Goal: Register for event/course

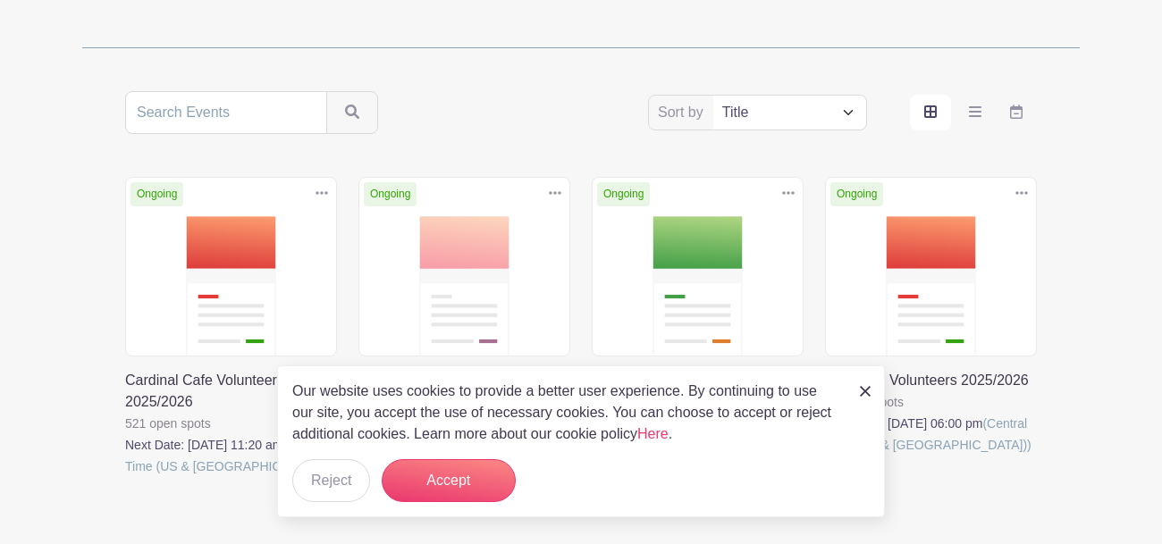
scroll to position [282, 0]
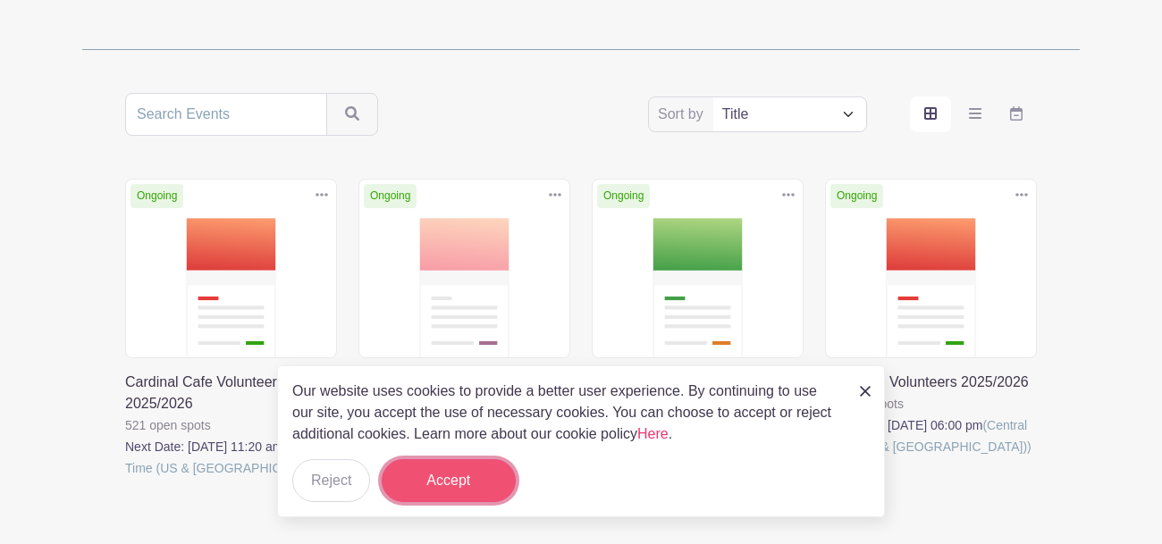
click at [457, 483] on button "Accept" at bounding box center [449, 481] width 134 height 43
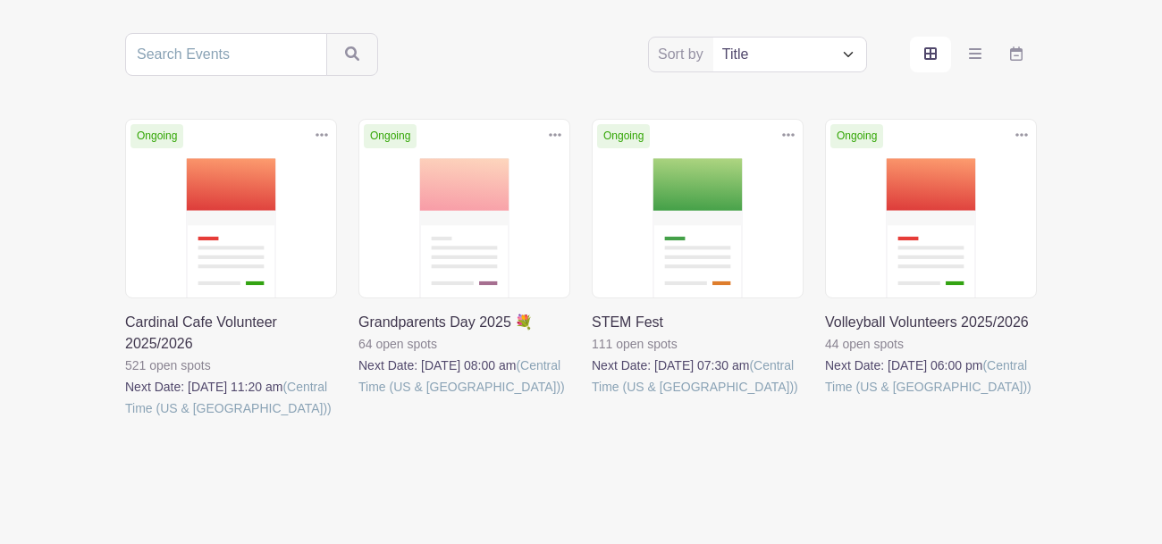
scroll to position [342, 0]
click at [358, 399] on link at bounding box center [358, 399] width 0 height 0
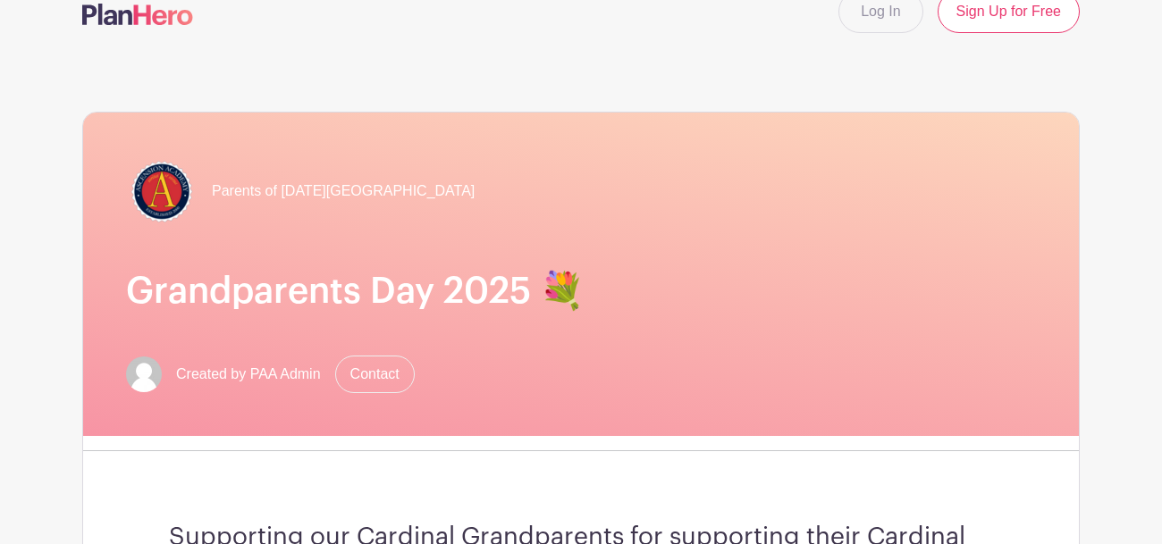
scroll to position [21, 0]
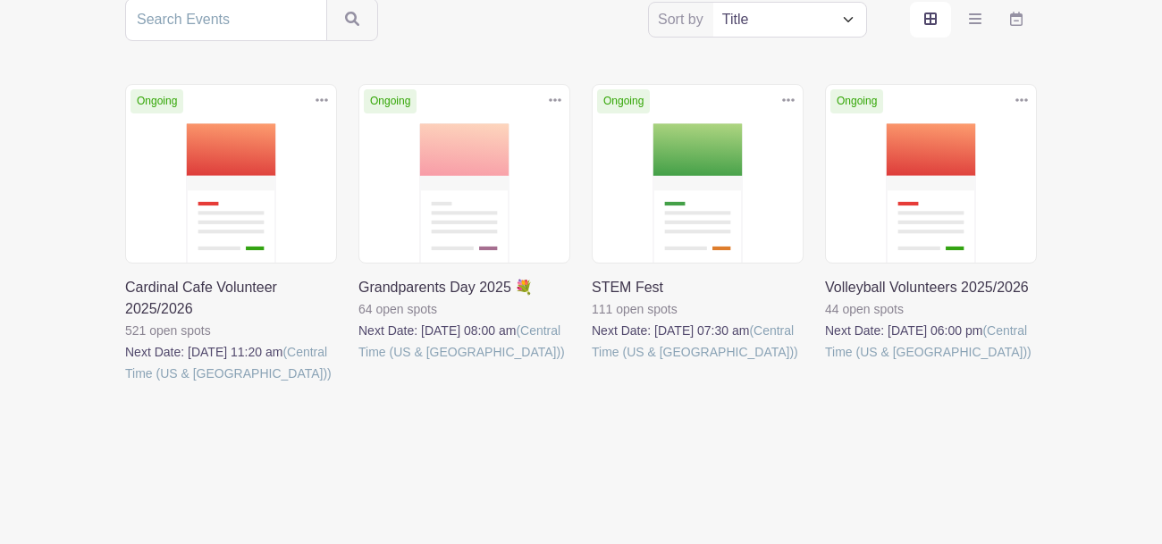
scroll to position [375, 0]
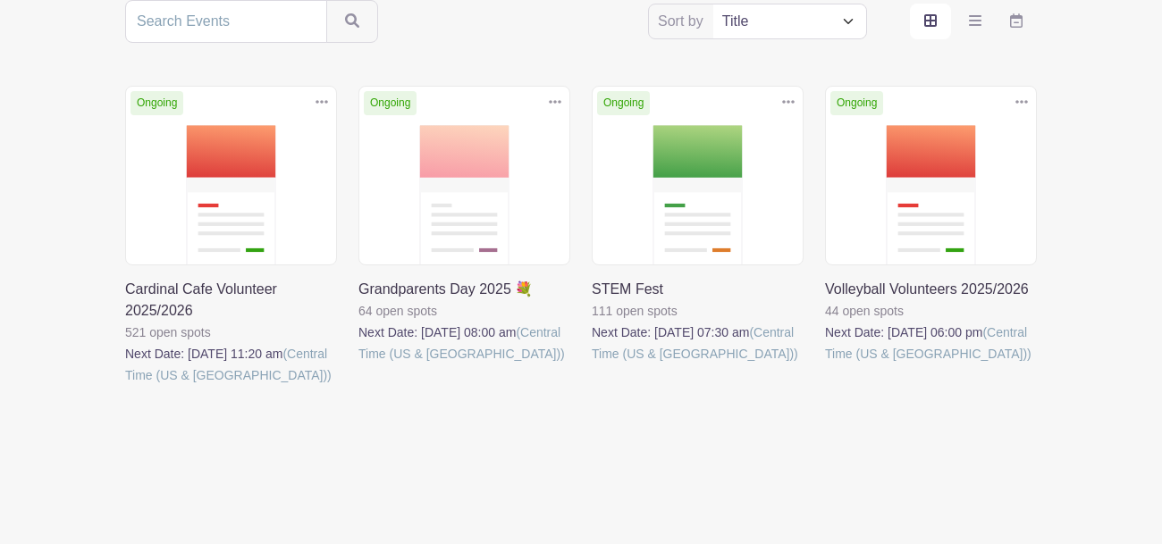
click at [592, 365] on link at bounding box center [592, 365] width 0 height 0
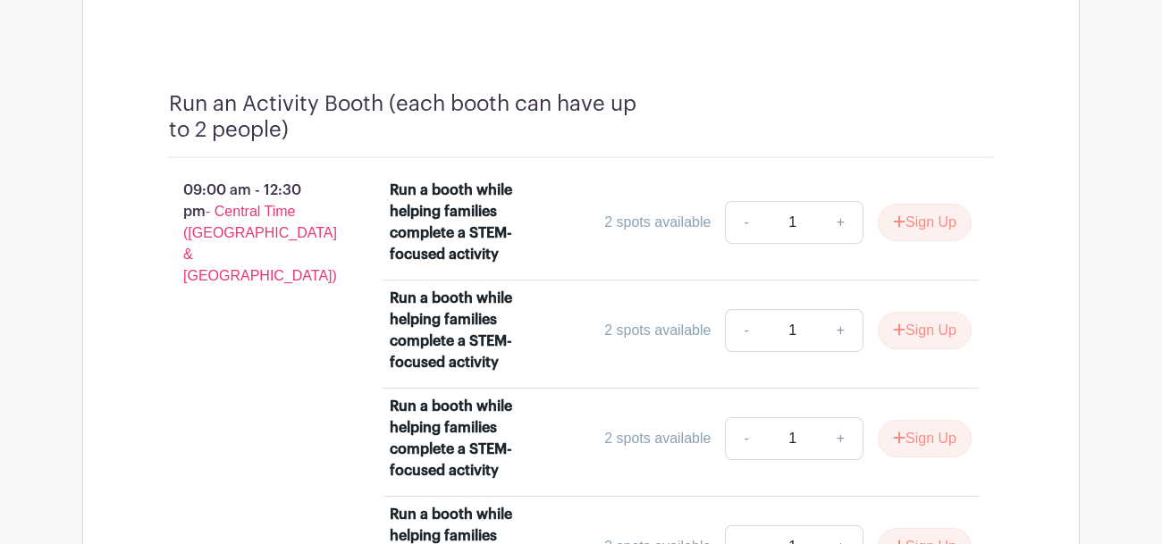
scroll to position [1594, 0]
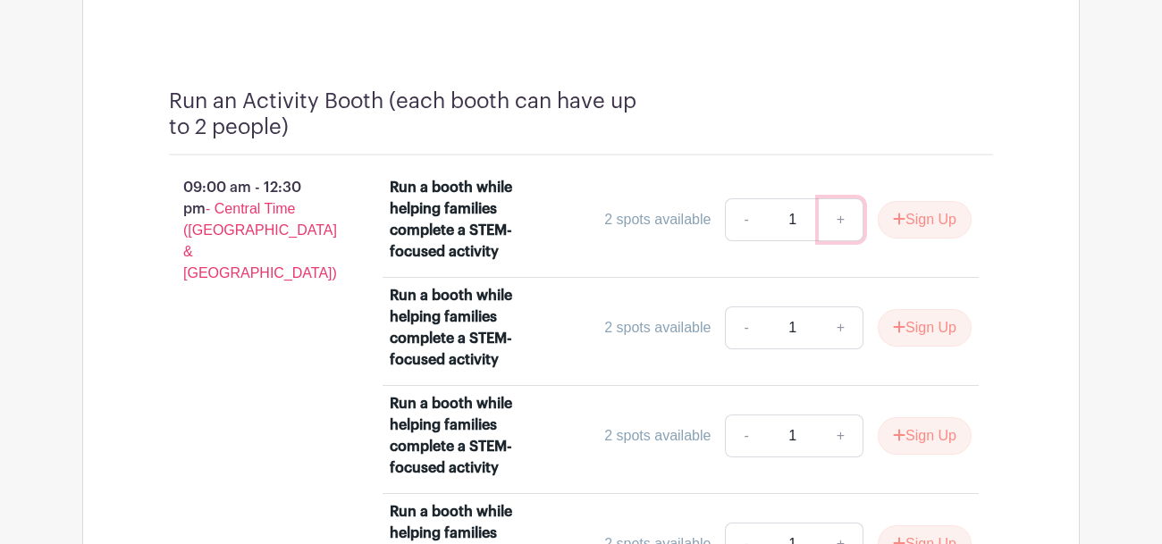
click at [837, 216] on link "+" at bounding box center [841, 219] width 45 height 43
type input "2"
click at [916, 231] on button "Sign Up" at bounding box center [925, 220] width 94 height 38
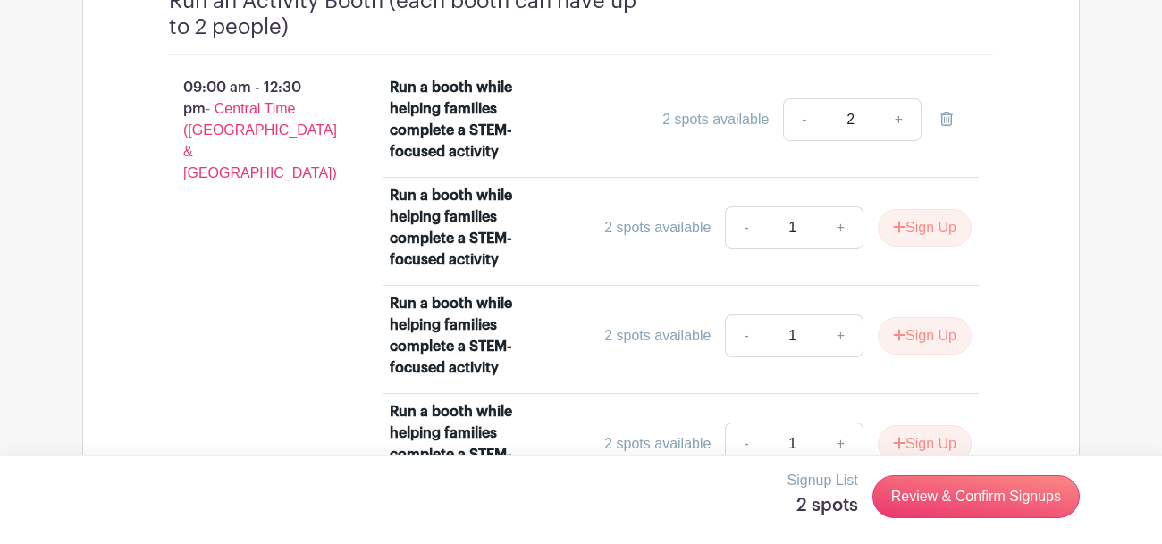
scroll to position [1693, 0]
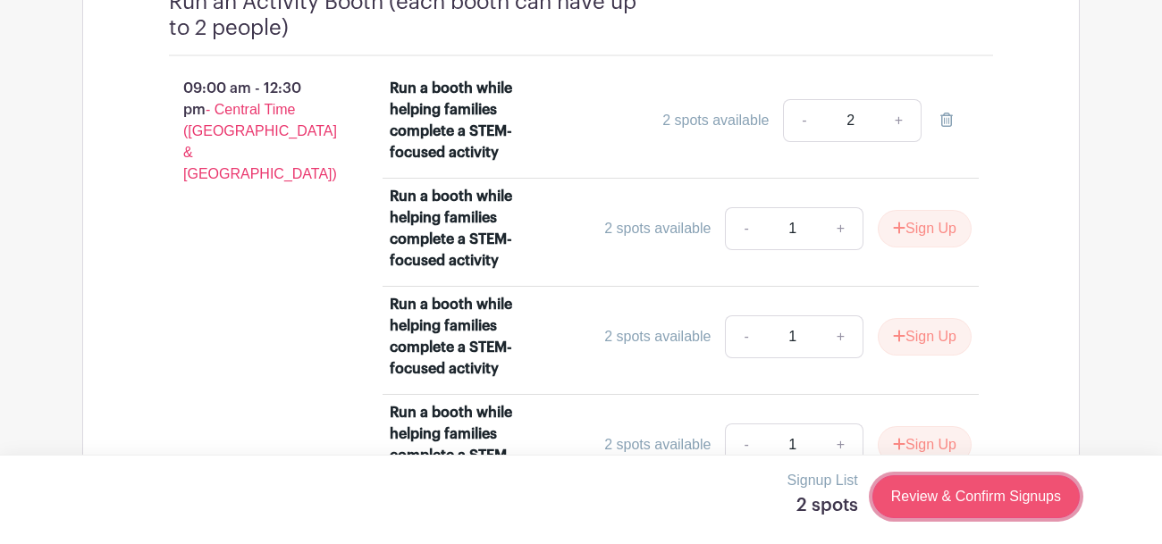
click at [983, 502] on link "Review & Confirm Signups" at bounding box center [976, 497] width 207 height 43
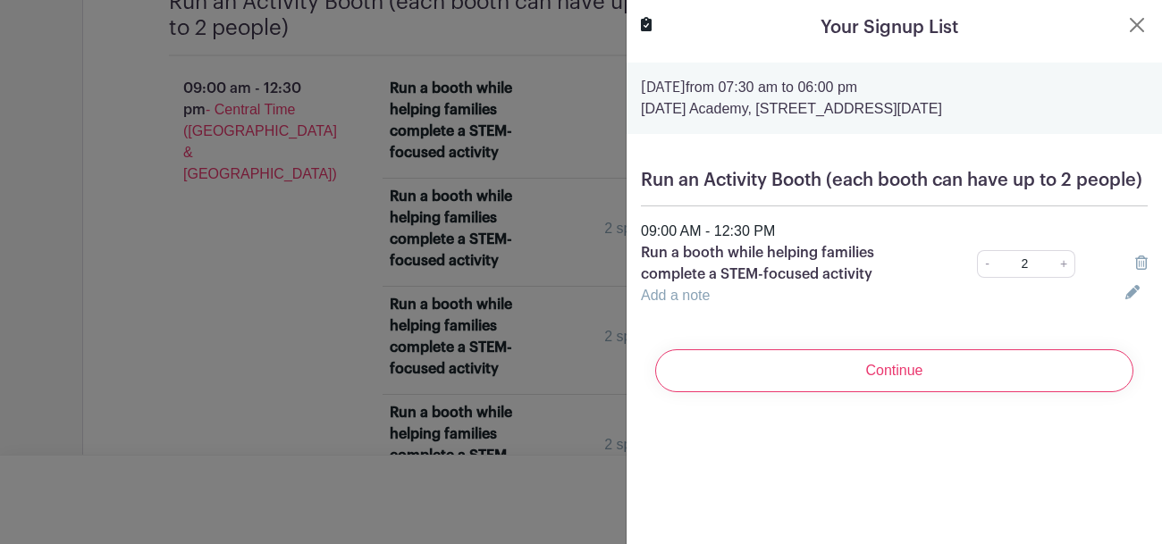
click at [684, 299] on link "Add a note" at bounding box center [675, 295] width 69 height 15
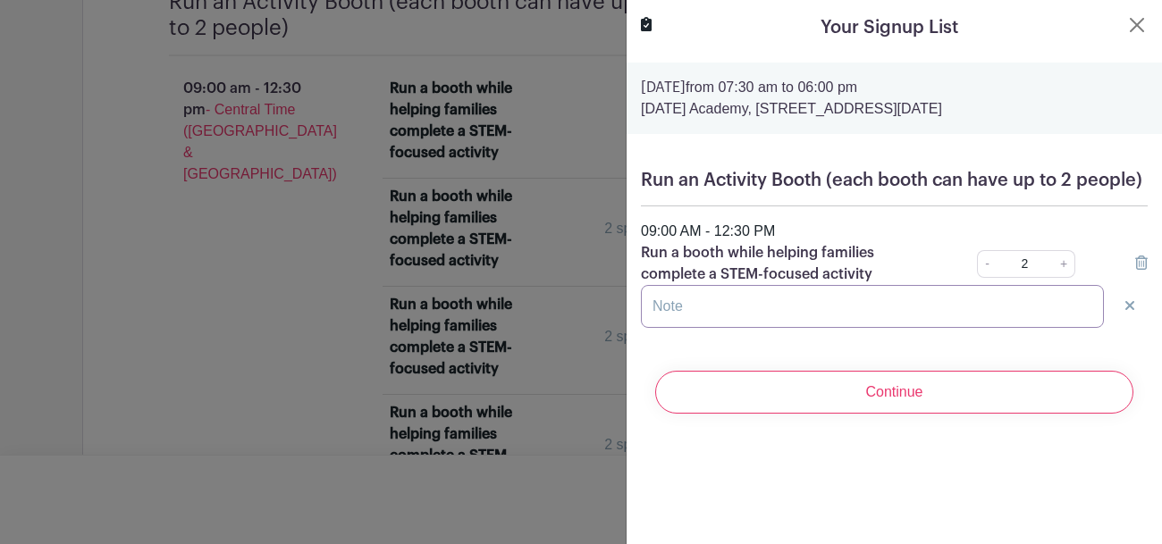
click at [684, 302] on input "text" at bounding box center [872, 306] width 463 height 43
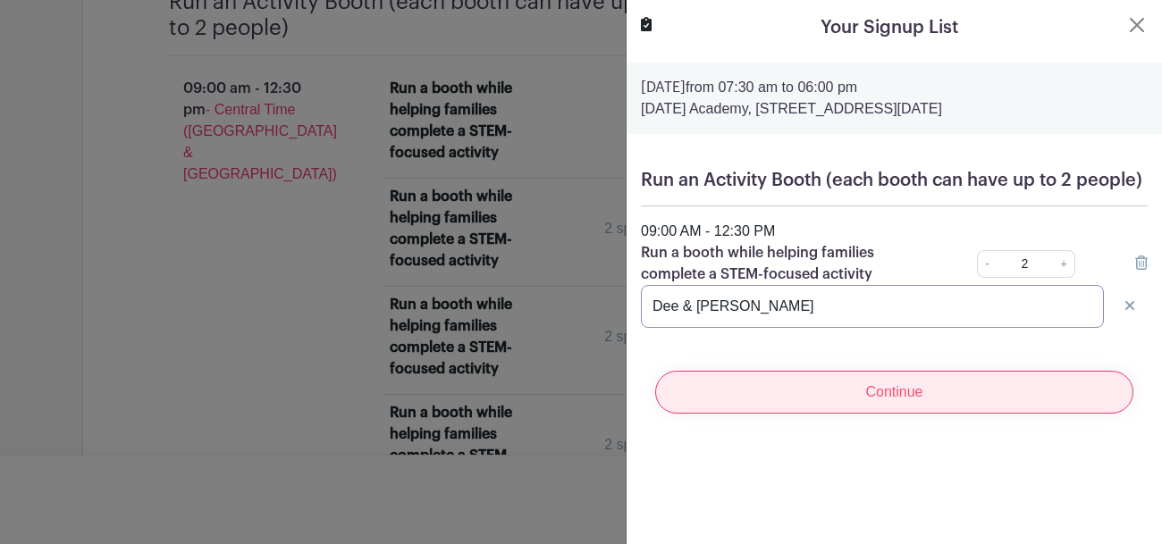
type input "Dee & [PERSON_NAME]"
click at [779, 394] on input "Continue" at bounding box center [894, 392] width 478 height 43
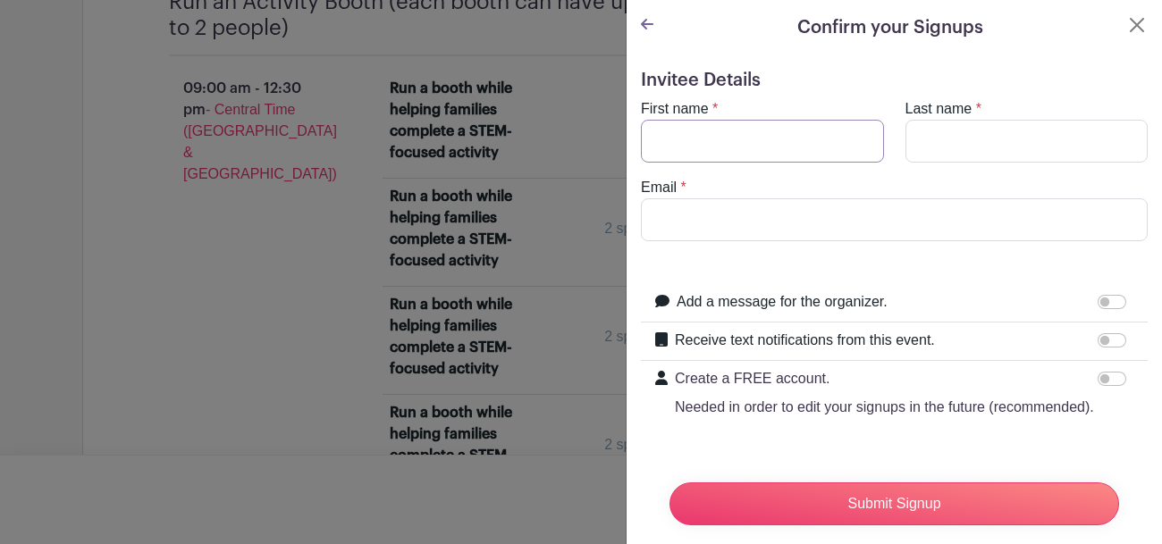
click at [747, 145] on input "First name" at bounding box center [762, 141] width 243 height 43
type input "[PERSON_NAME]"
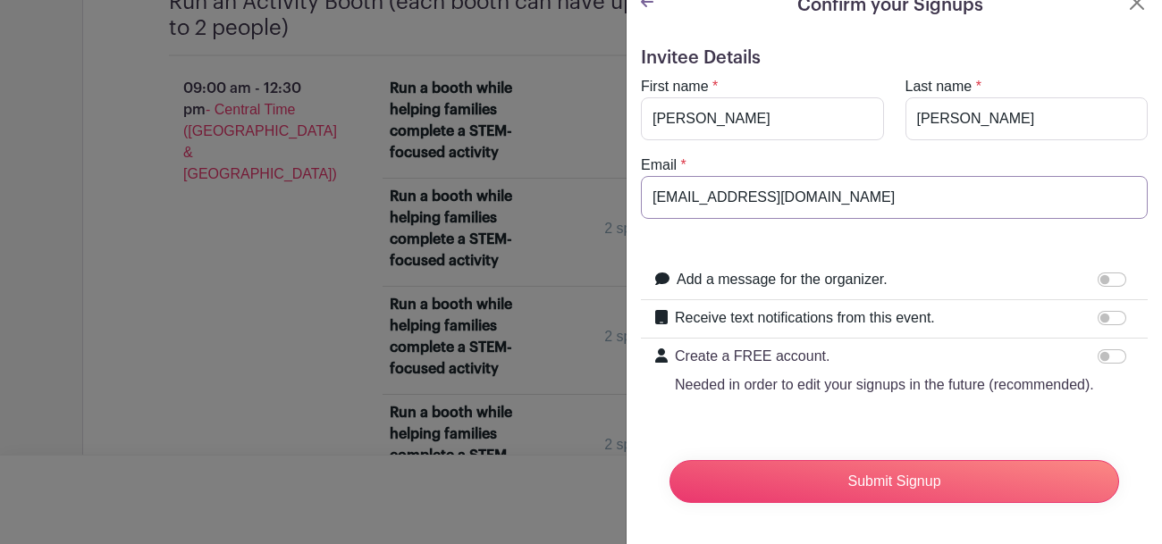
scroll to position [21, 0]
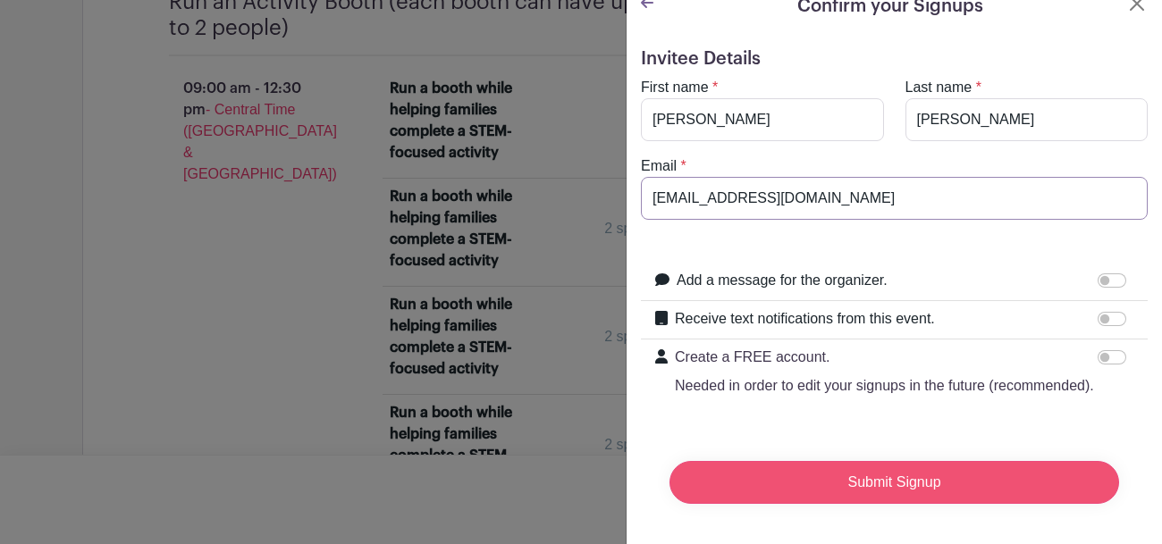
type input "[EMAIL_ADDRESS][DOMAIN_NAME]"
click at [881, 482] on input "Submit Signup" at bounding box center [895, 482] width 450 height 43
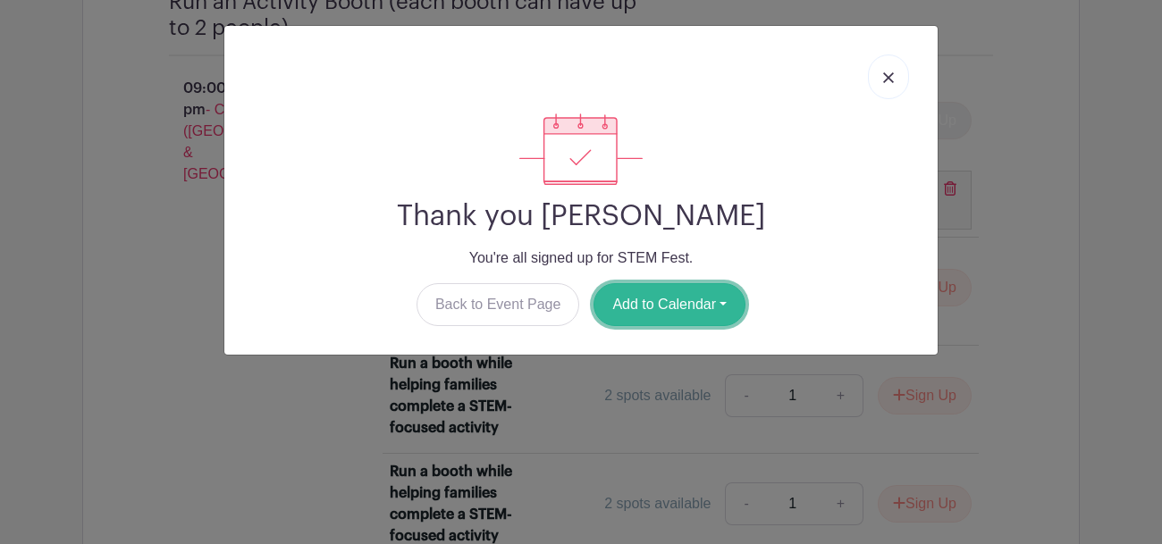
click at [657, 313] on button "Add to Calendar" at bounding box center [670, 304] width 152 height 43
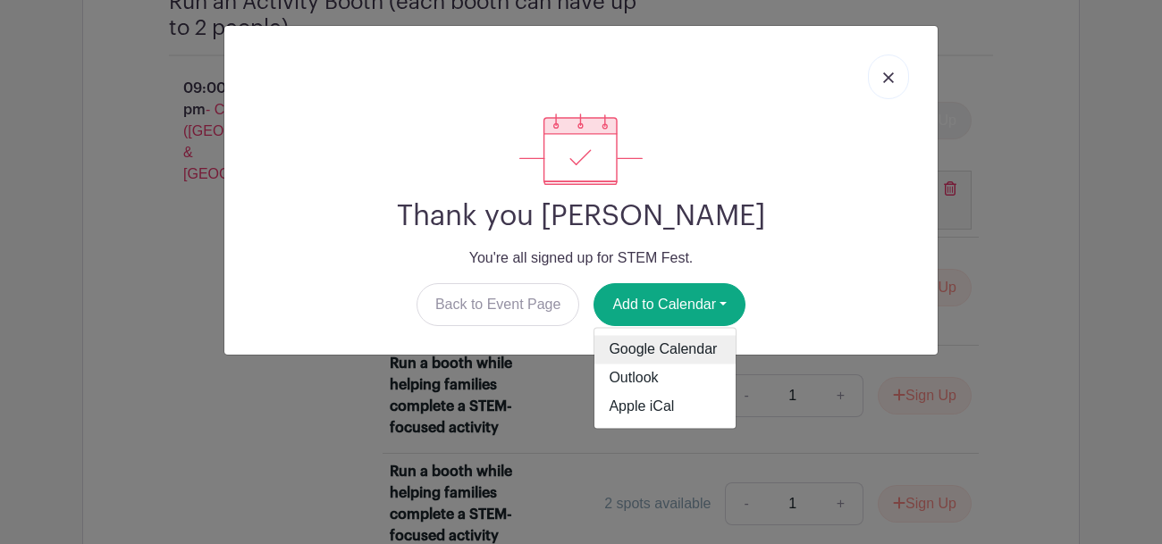
click at [660, 349] on link "Google Calendar" at bounding box center [664, 350] width 141 height 29
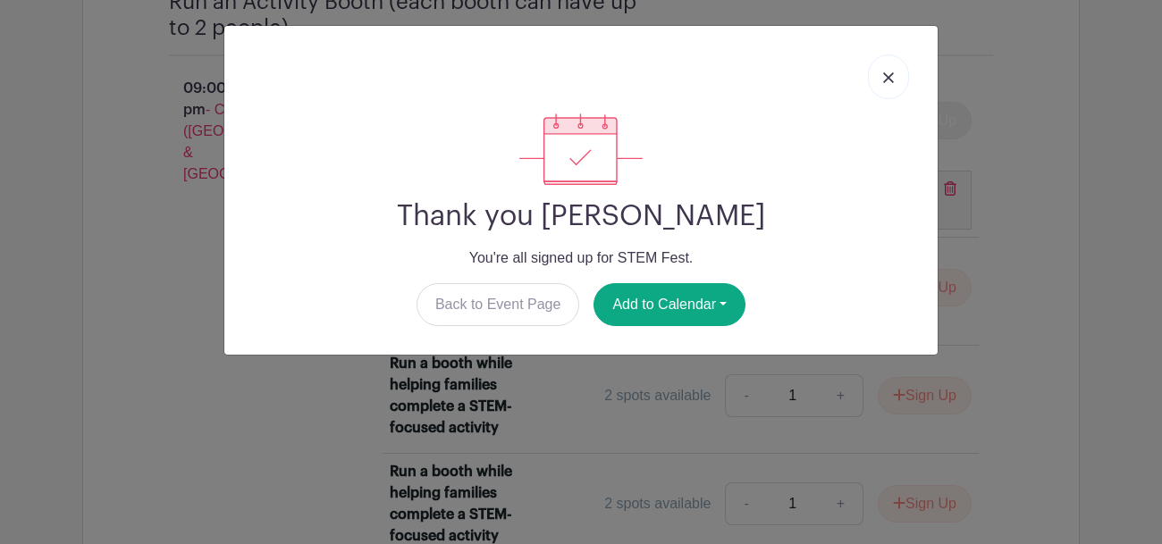
click at [888, 80] on img at bounding box center [888, 77] width 11 height 11
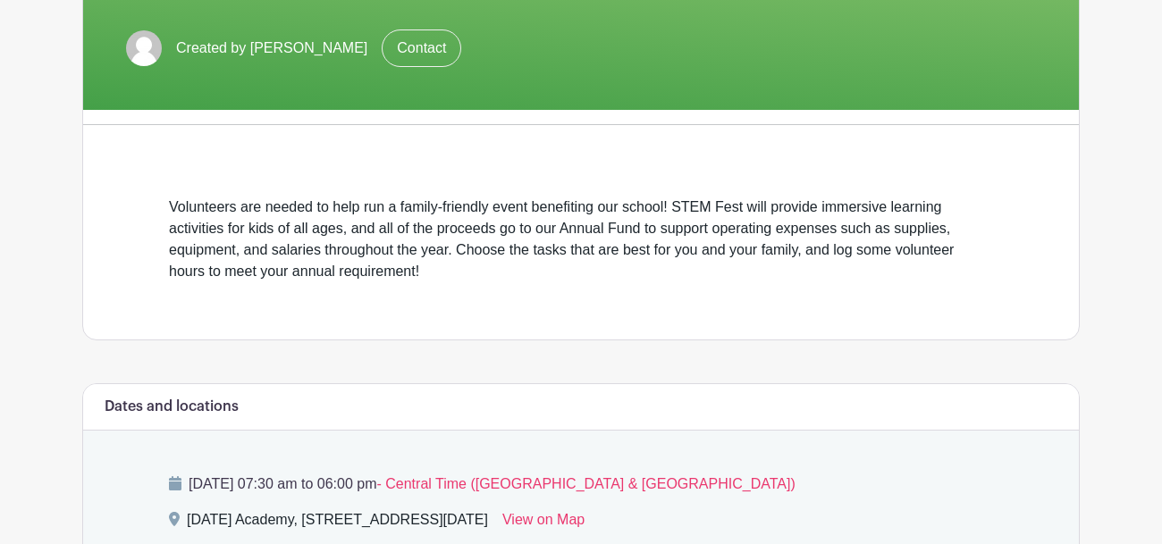
scroll to position [0, 0]
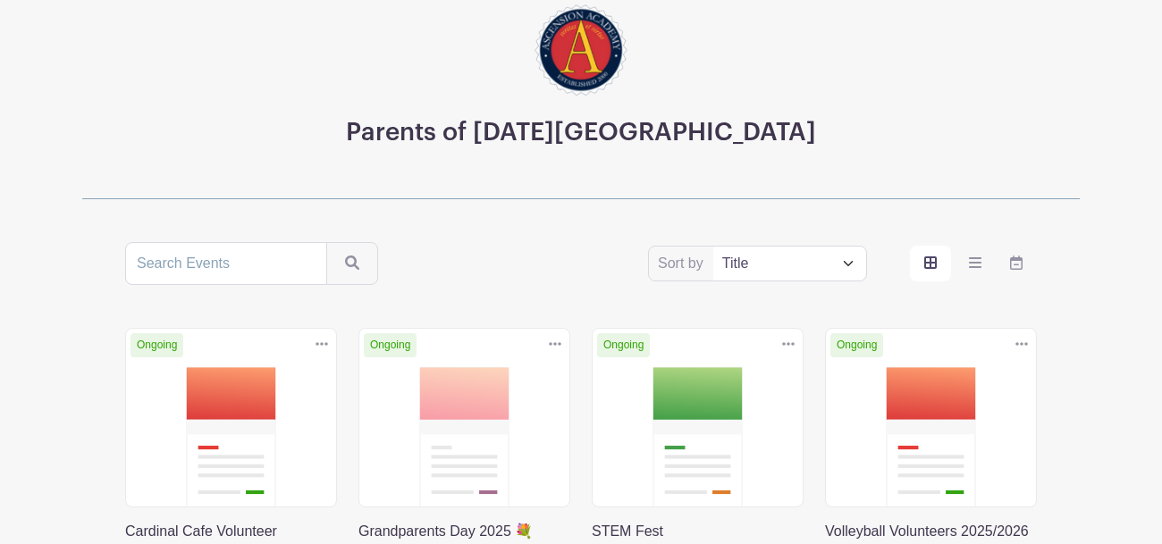
scroll to position [106, 0]
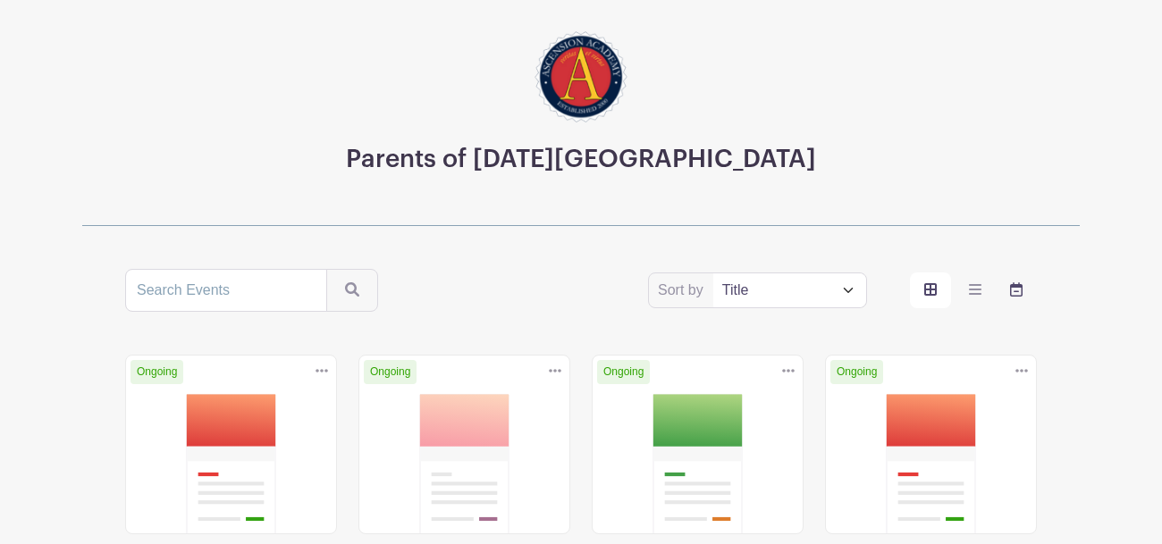
click at [1015, 294] on icon "order and view" at bounding box center [1016, 289] width 13 height 14
click at [0, 0] on input "order and view" at bounding box center [0, 0] width 0 height 0
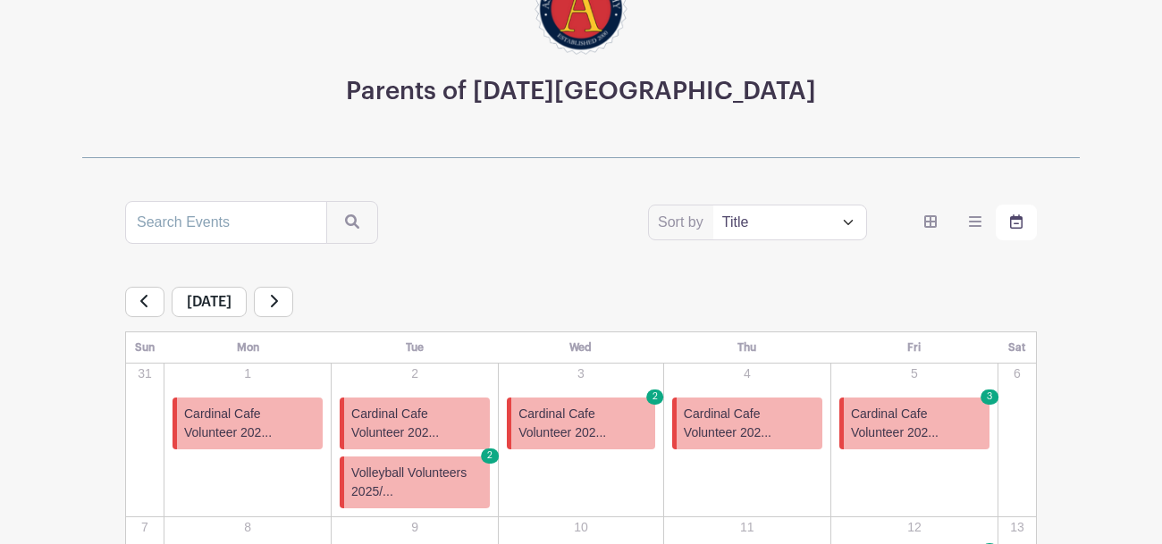
scroll to position [173, 0]
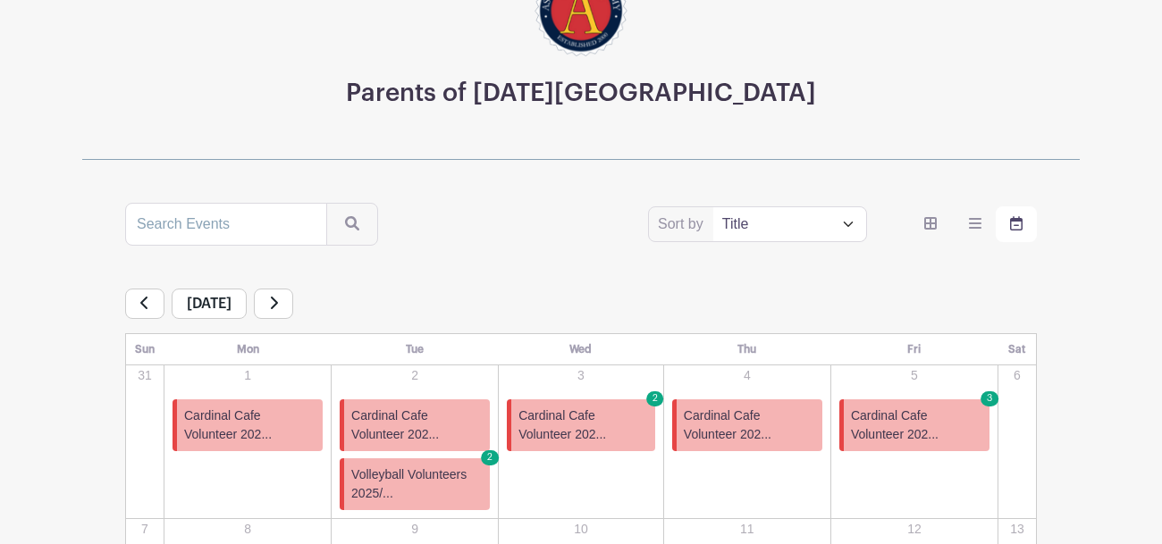
click at [293, 308] on link at bounding box center [273, 304] width 39 height 30
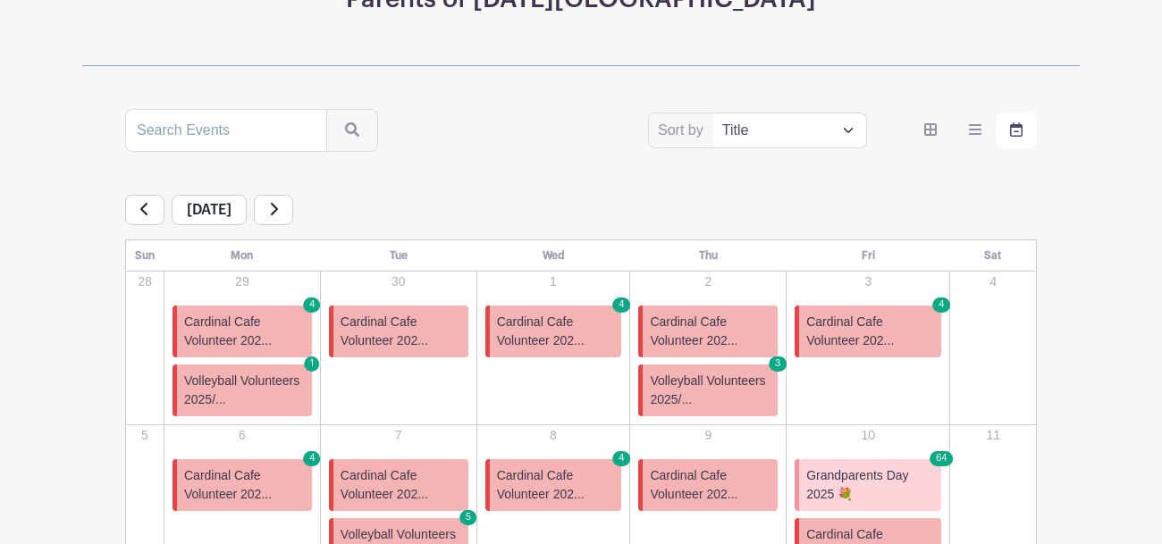
scroll to position [265, 0]
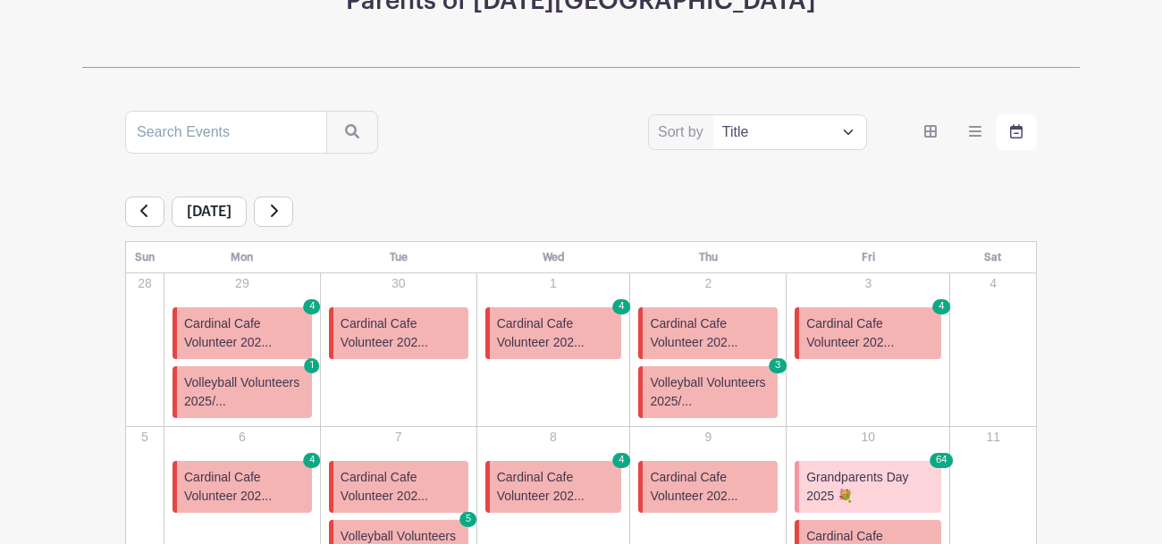
click at [278, 209] on icon at bounding box center [273, 211] width 9 height 14
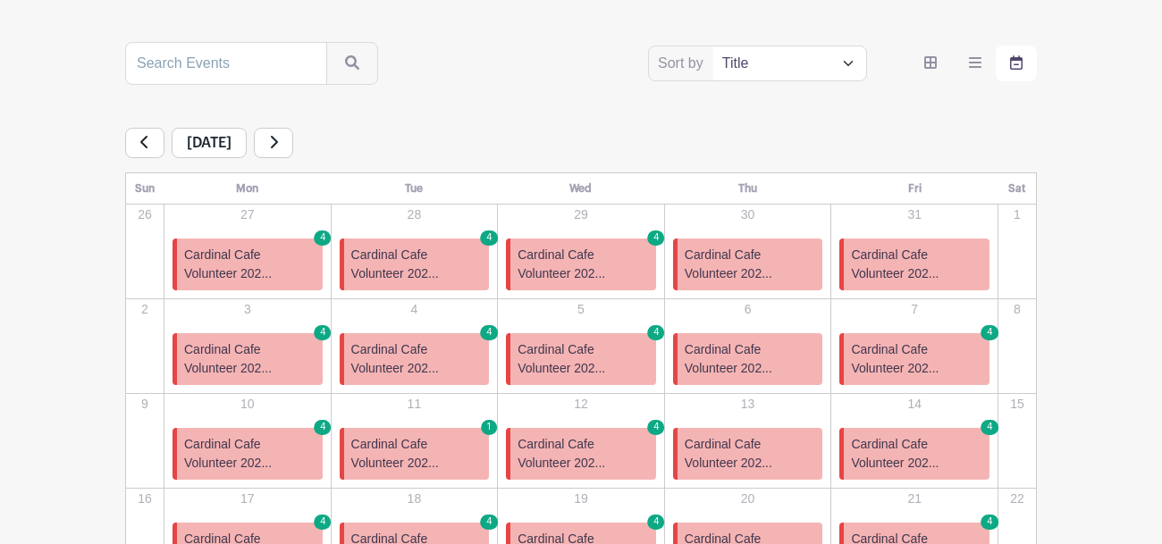
scroll to position [331, 0]
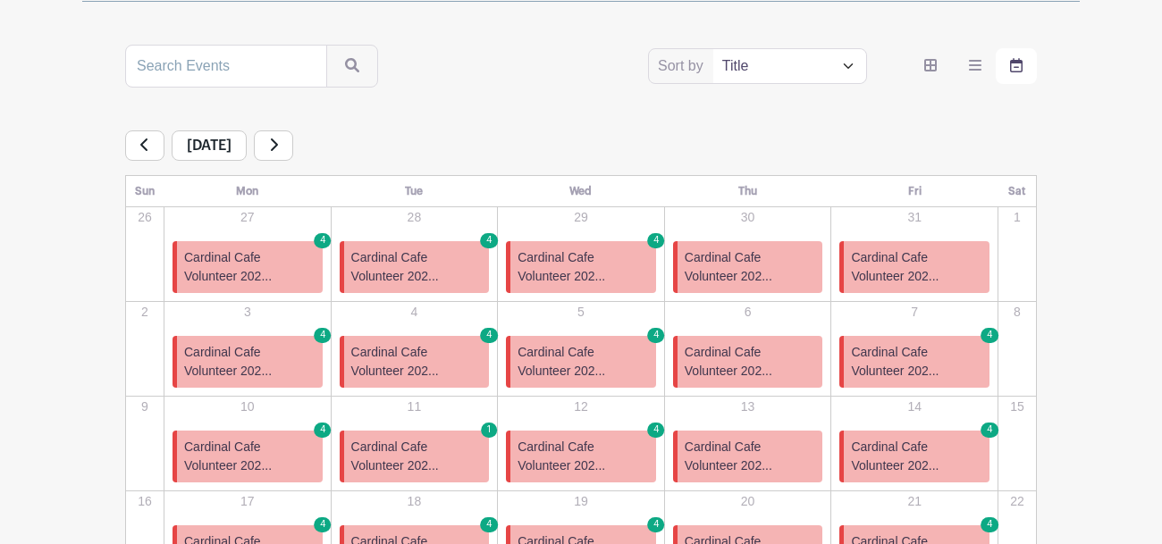
click at [278, 140] on icon at bounding box center [273, 145] width 9 height 14
